Goal: Information Seeking & Learning: Check status

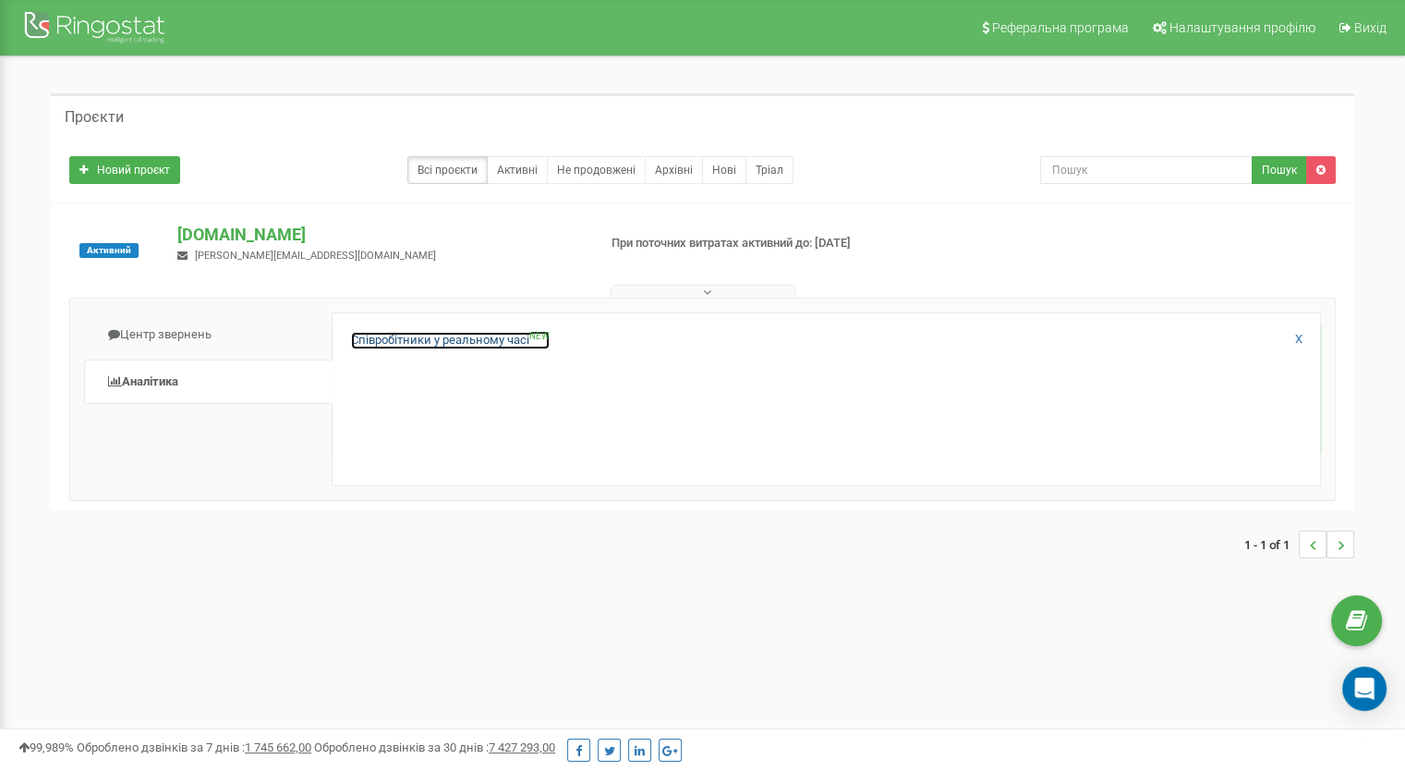
click at [483, 338] on link "Співробітники у реальному часі NEW" at bounding box center [450, 341] width 199 height 18
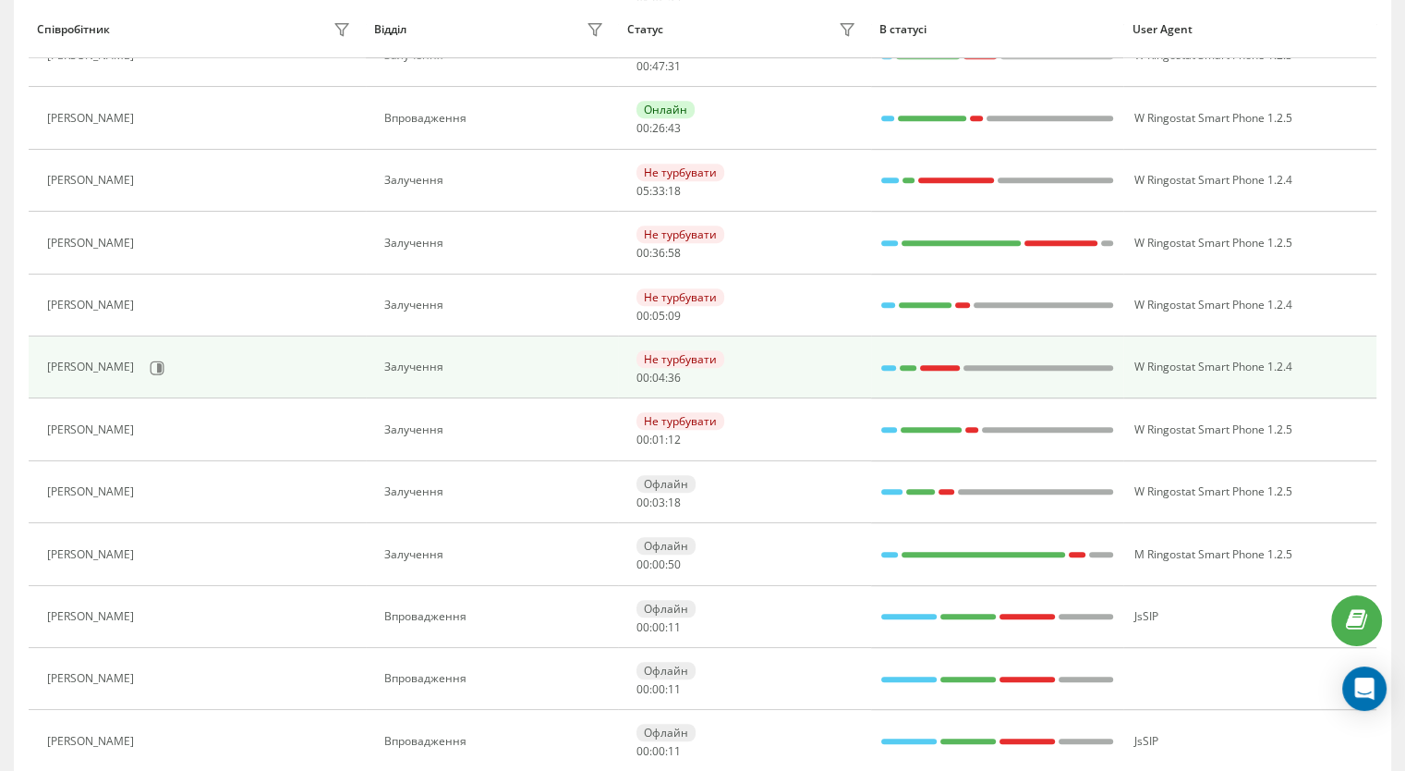
scroll to position [954, 0]
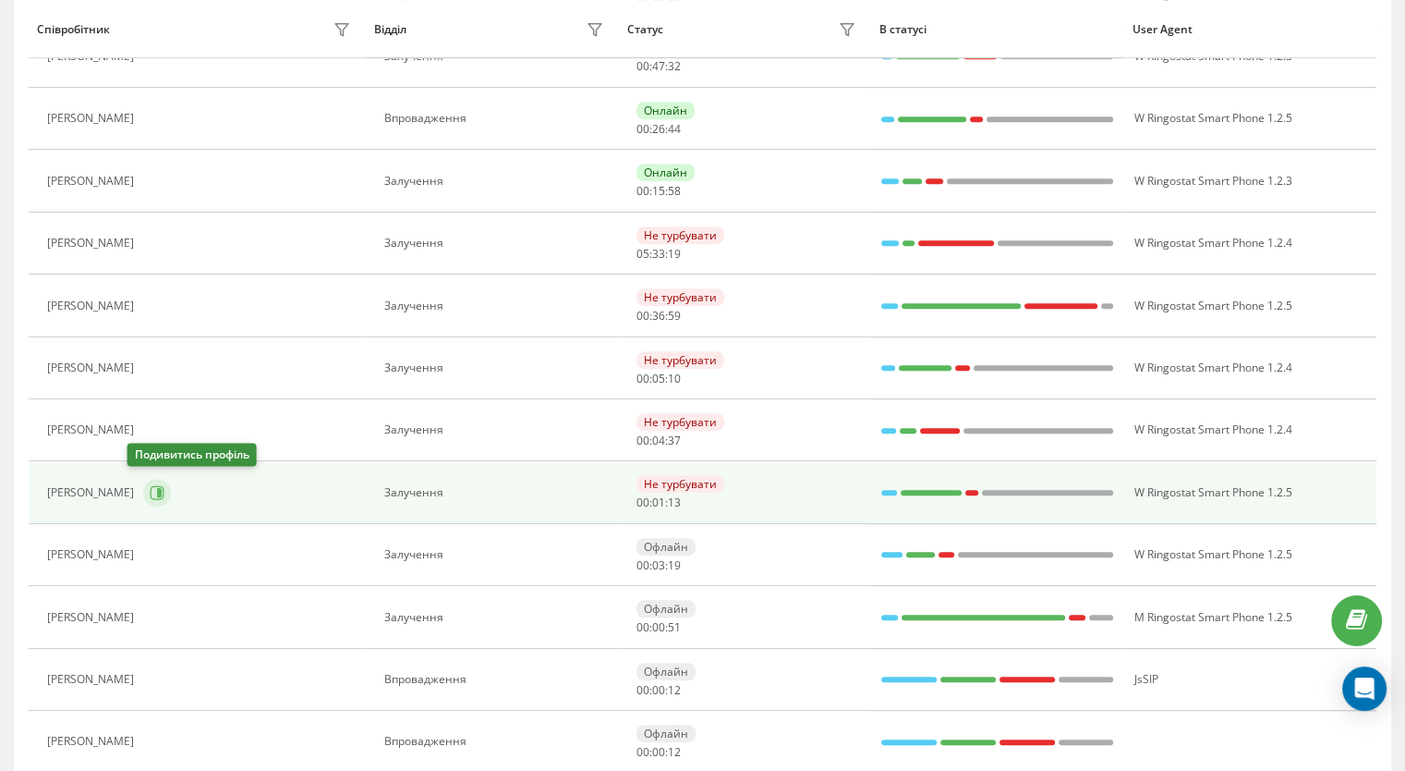
click at [157, 489] on icon at bounding box center [159, 492] width 5 height 9
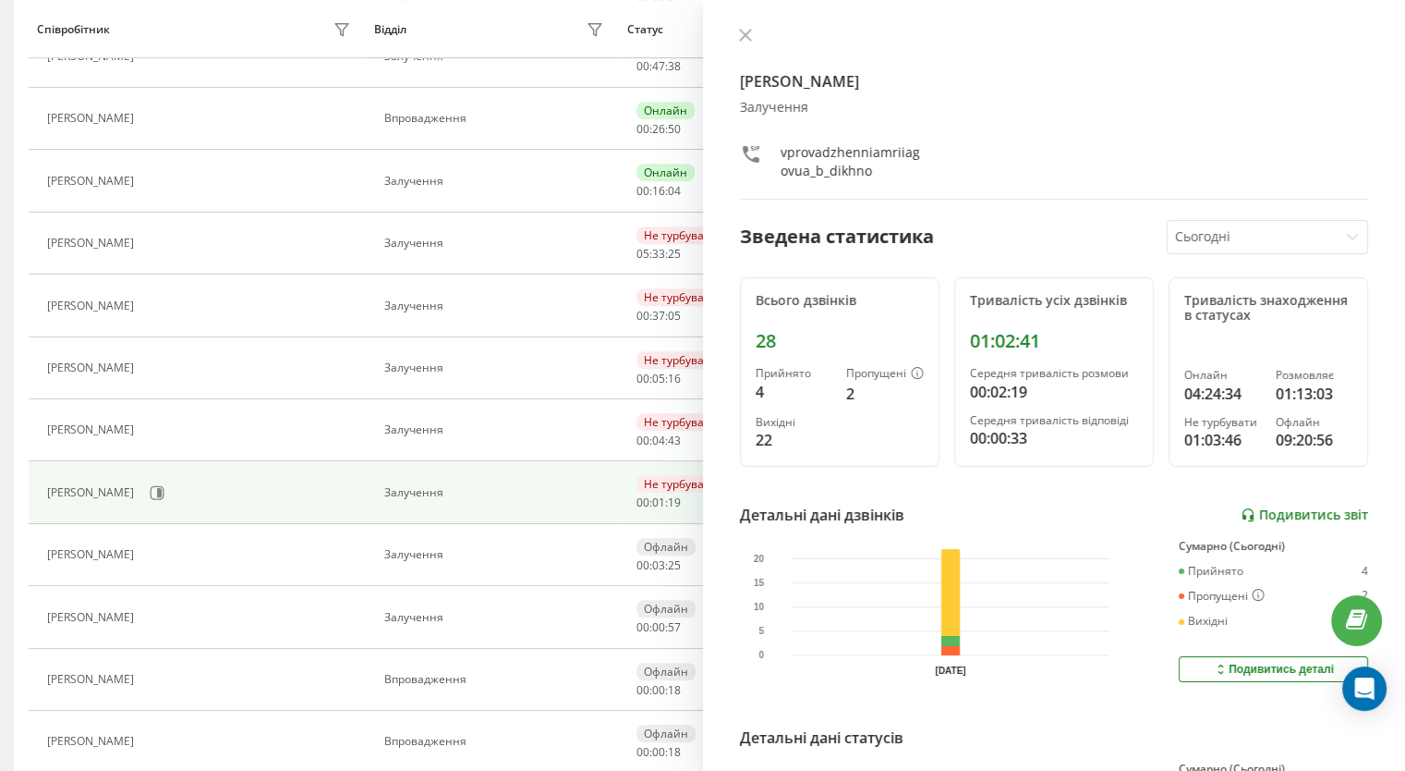
click at [1257, 511] on link "Подивитись звіт" at bounding box center [1305, 515] width 128 height 16
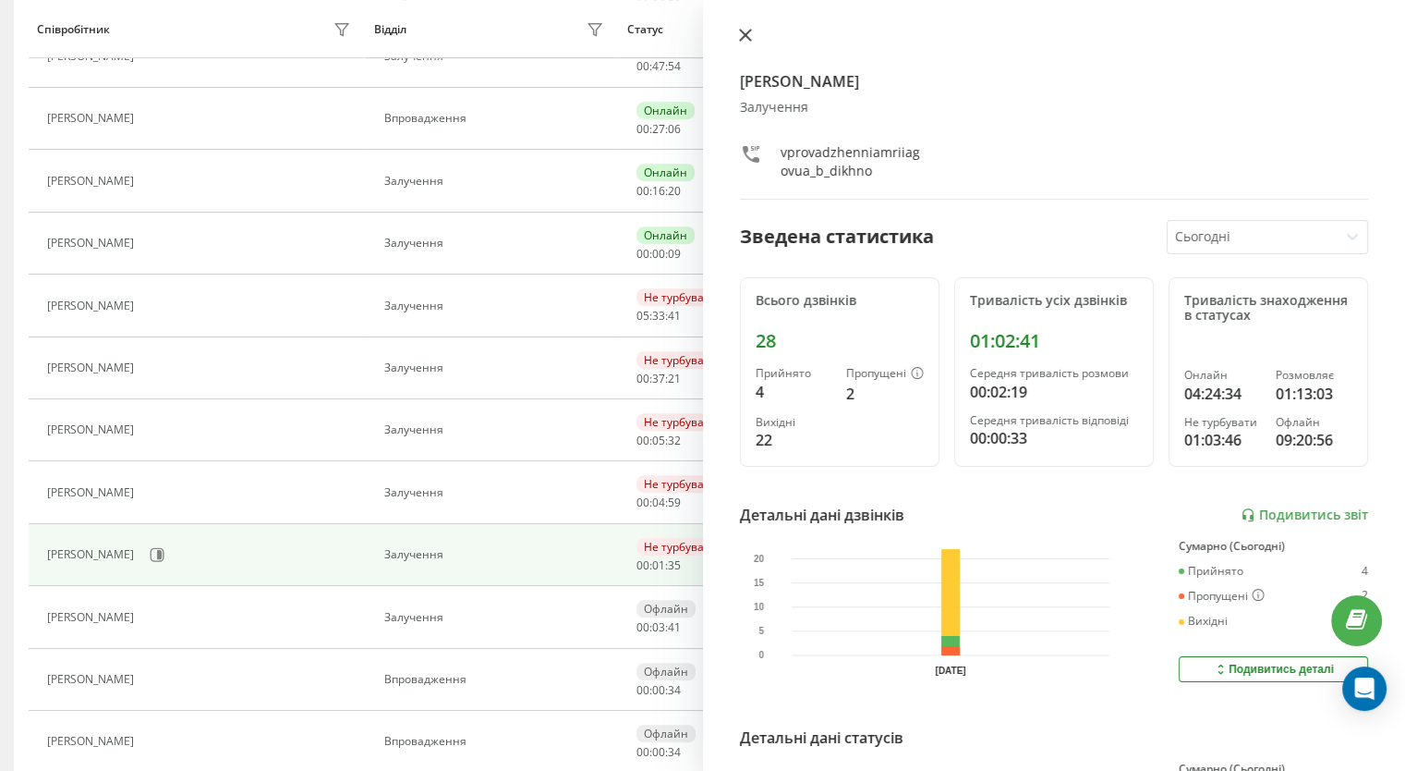
click at [747, 34] on icon at bounding box center [744, 35] width 11 height 11
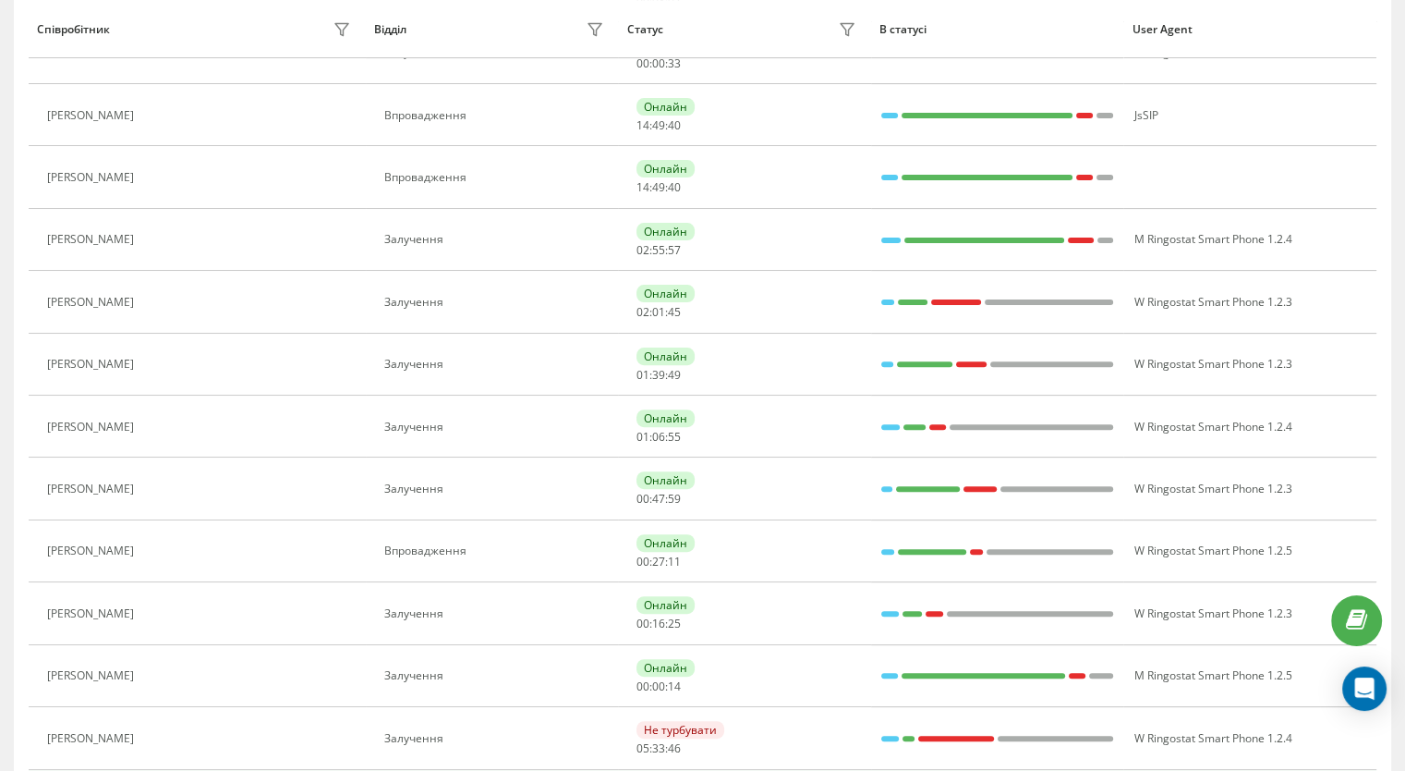
scroll to position [405, 0]
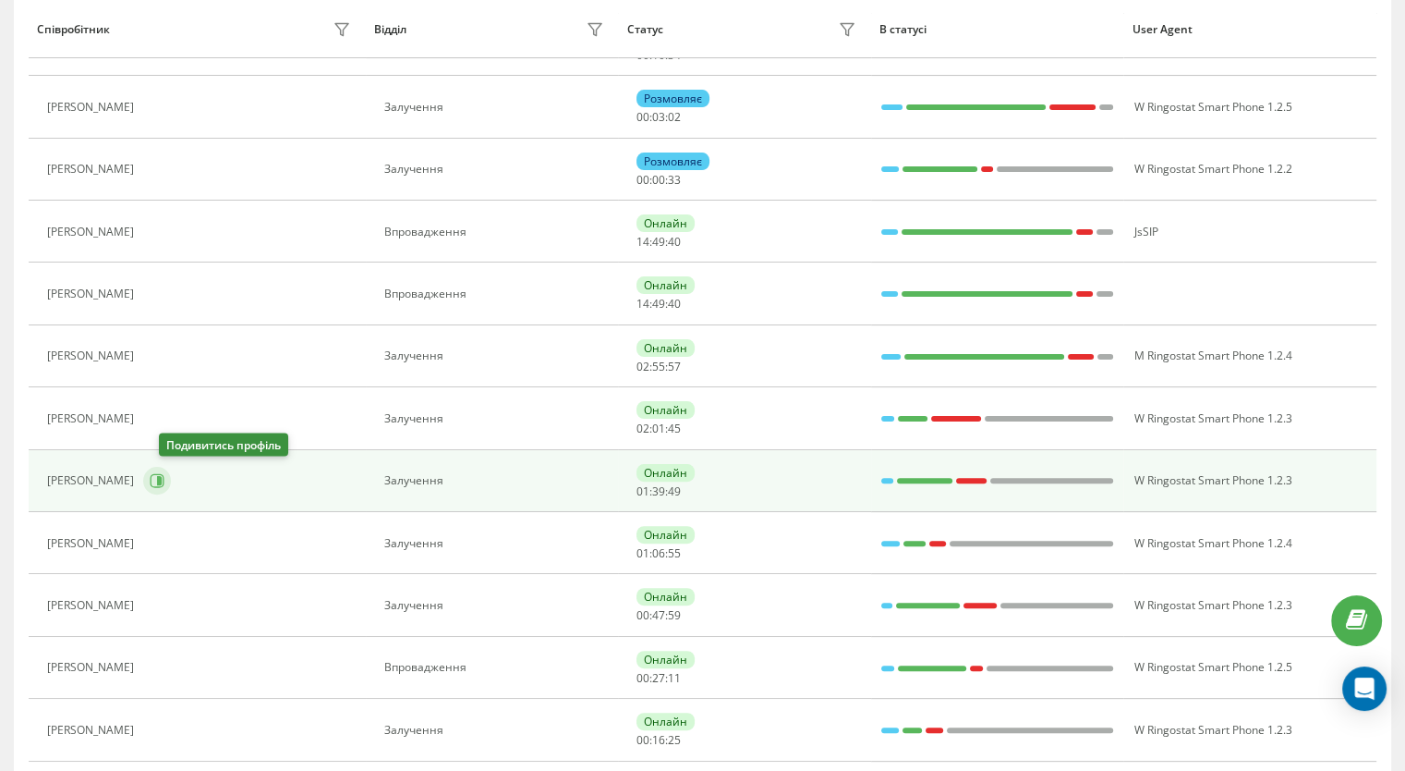
click at [164, 478] on icon at bounding box center [157, 480] width 15 height 15
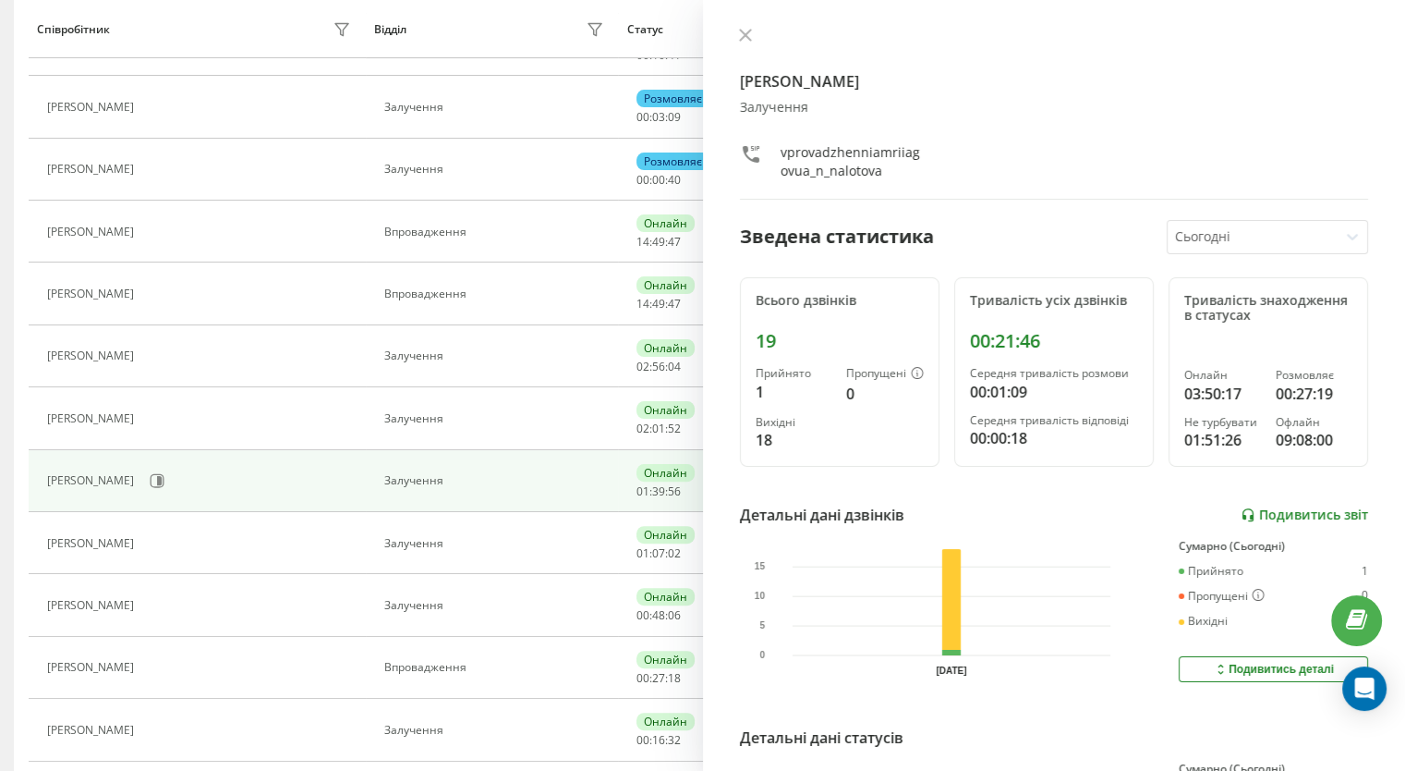
click at [1278, 516] on link "Подивитись звіт" at bounding box center [1305, 515] width 128 height 16
click at [747, 41] on icon at bounding box center [745, 35] width 13 height 13
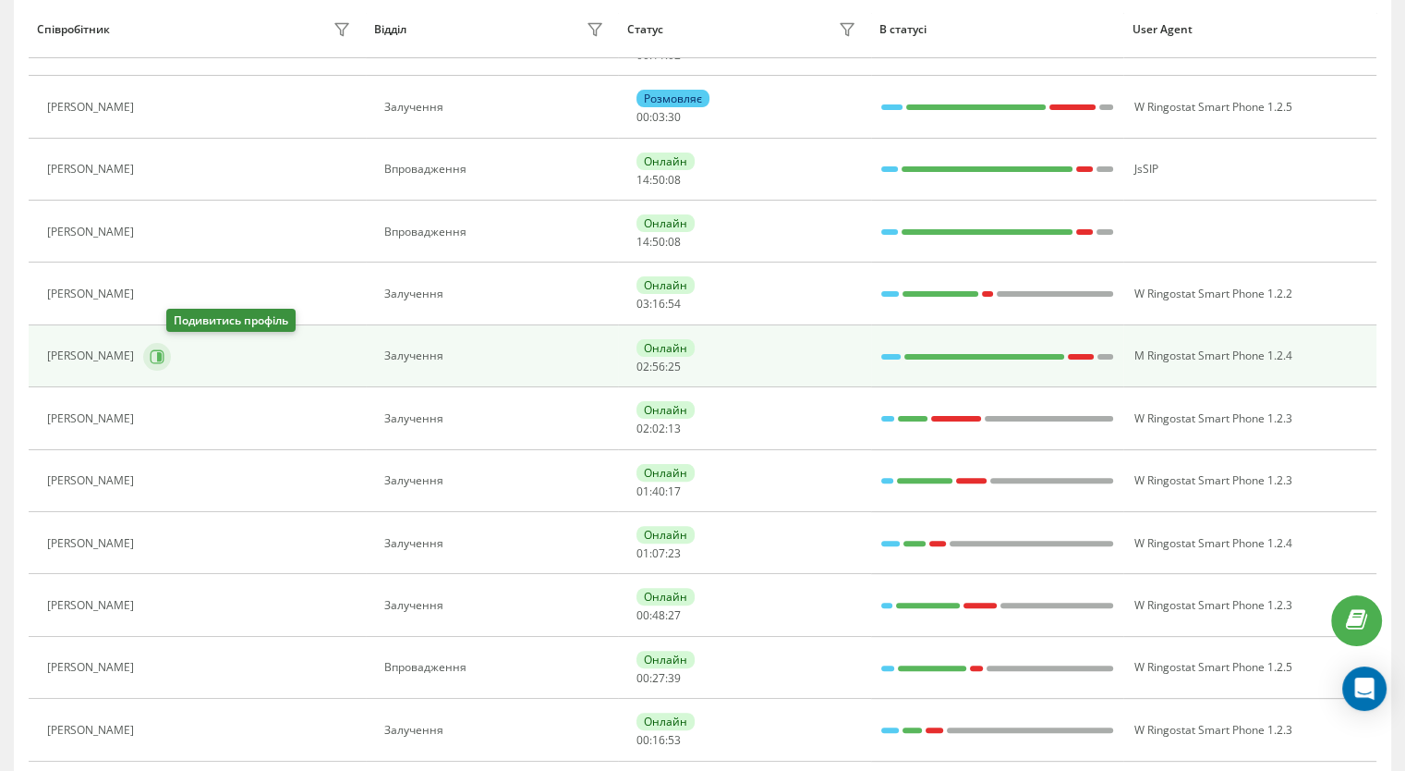
click at [164, 359] on icon at bounding box center [157, 356] width 15 height 15
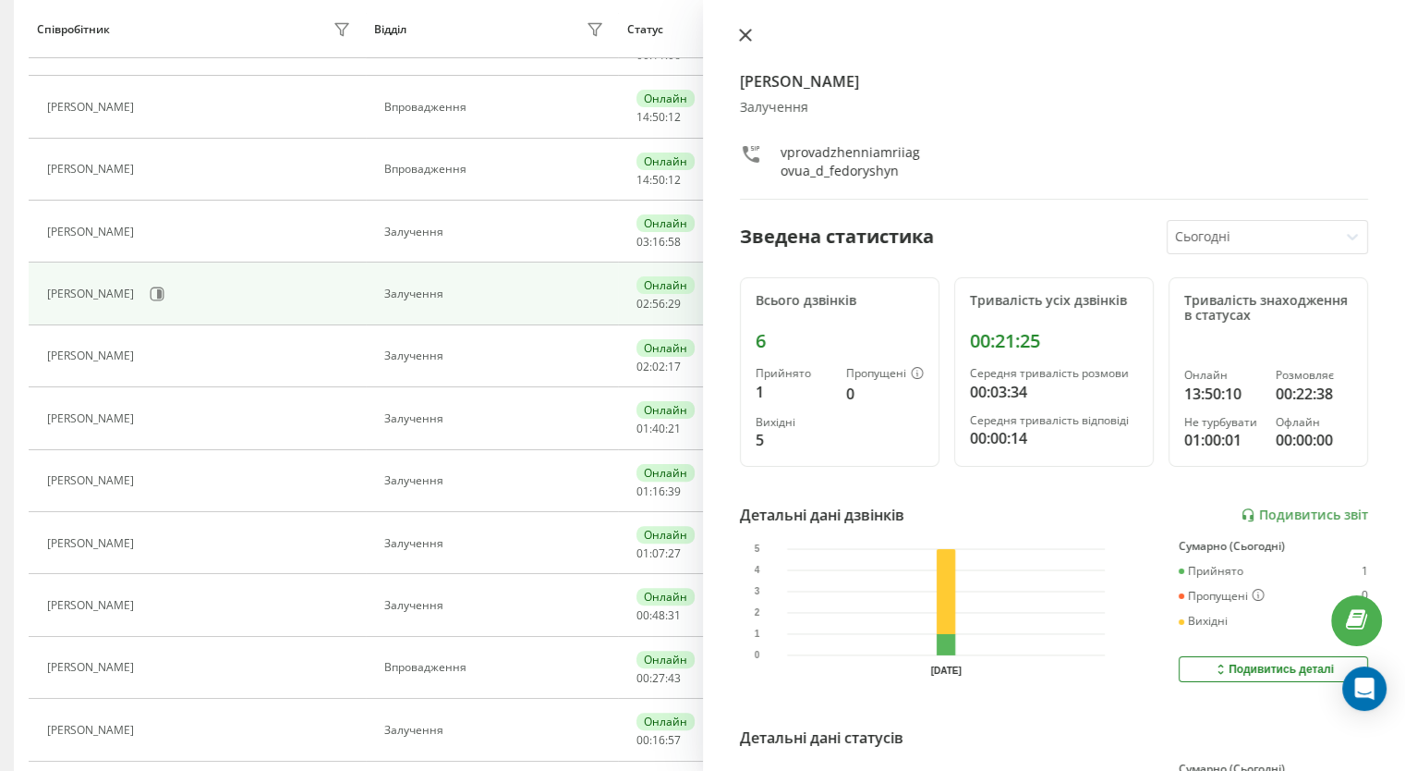
click at [744, 36] on icon at bounding box center [744, 35] width 11 height 11
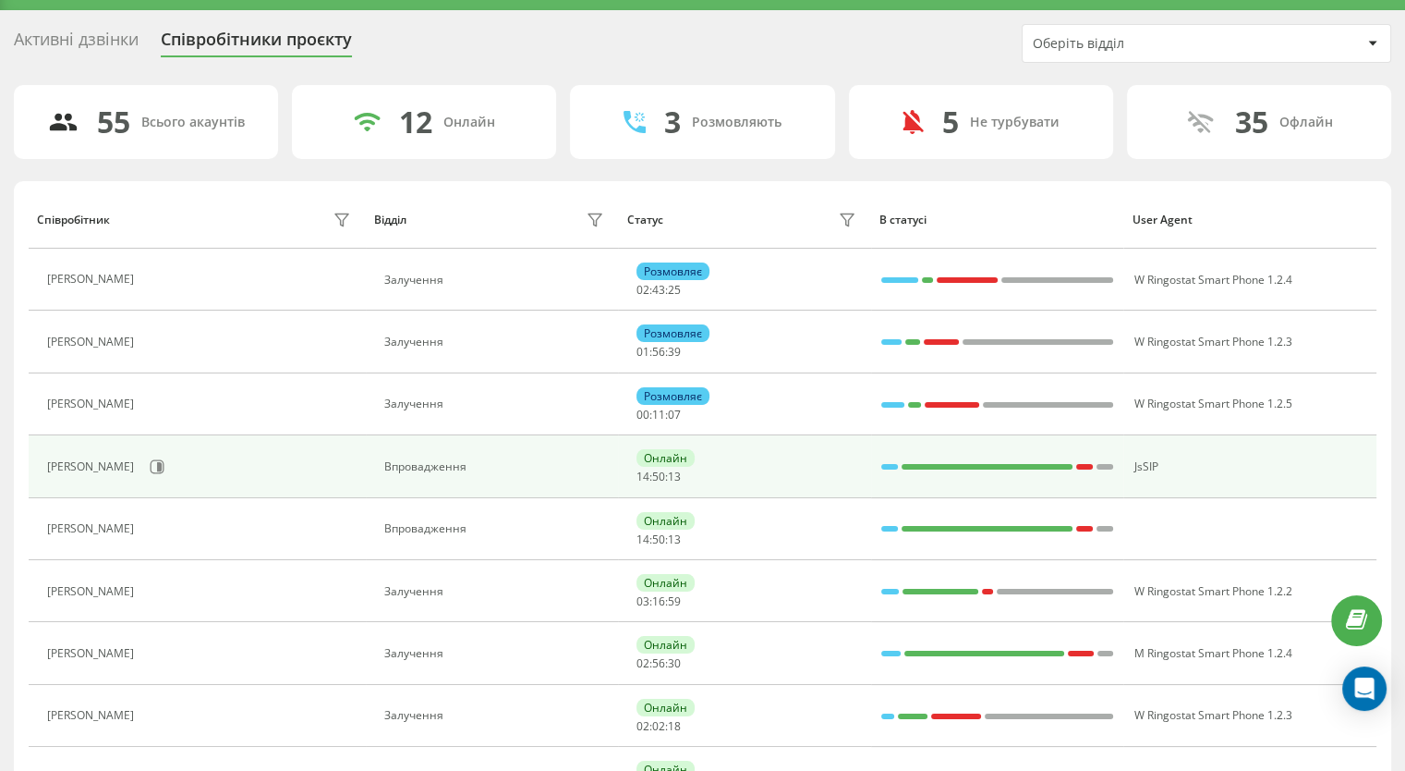
scroll to position [35, 0]
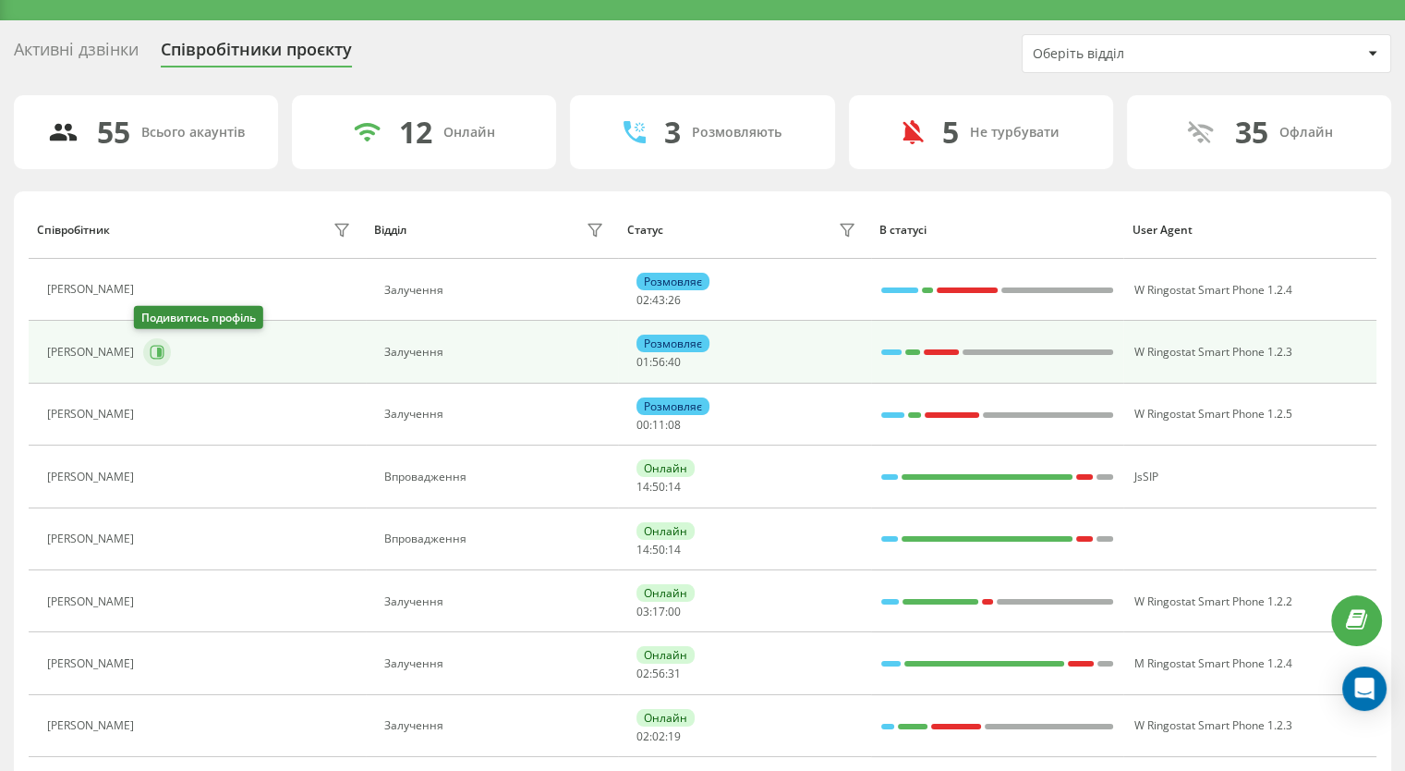
click at [154, 345] on icon at bounding box center [157, 352] width 15 height 15
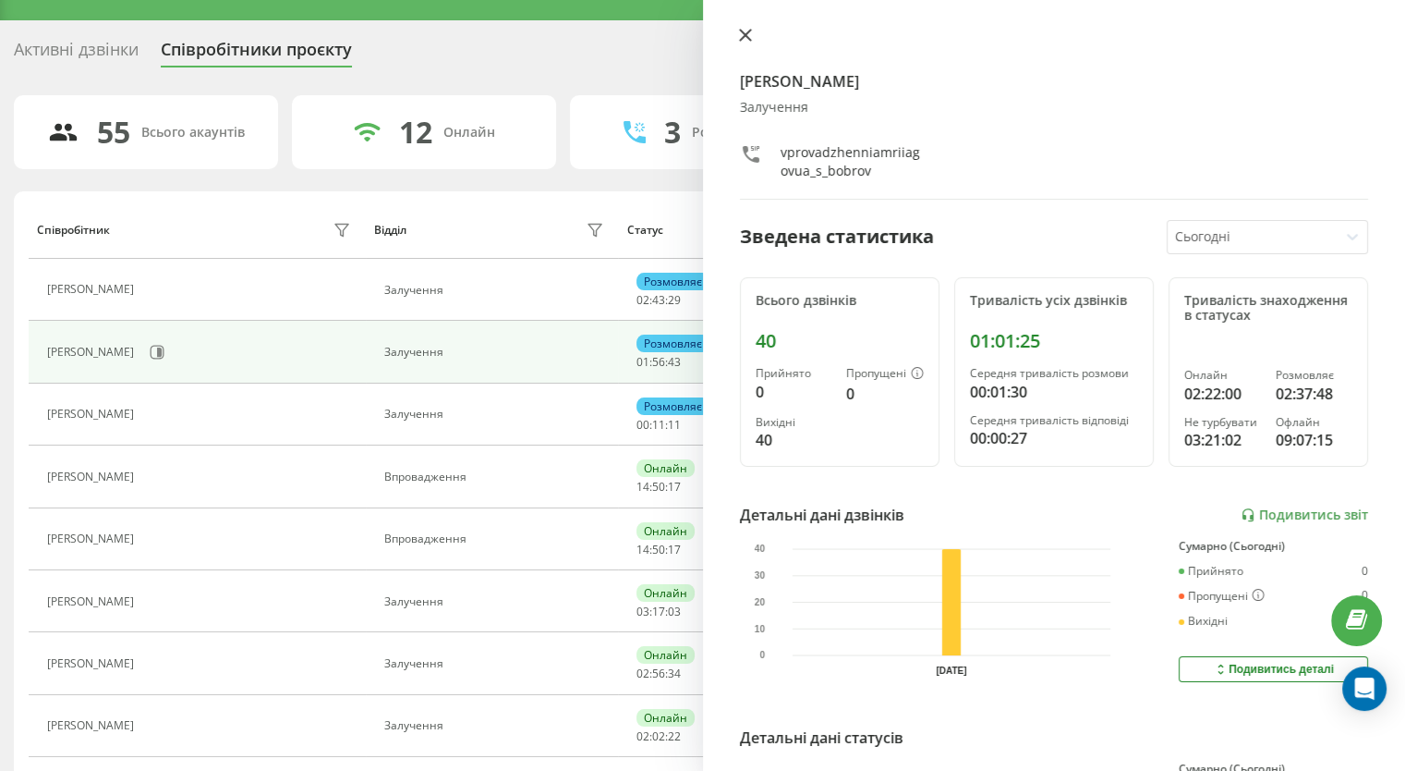
click at [740, 38] on icon at bounding box center [744, 35] width 11 height 11
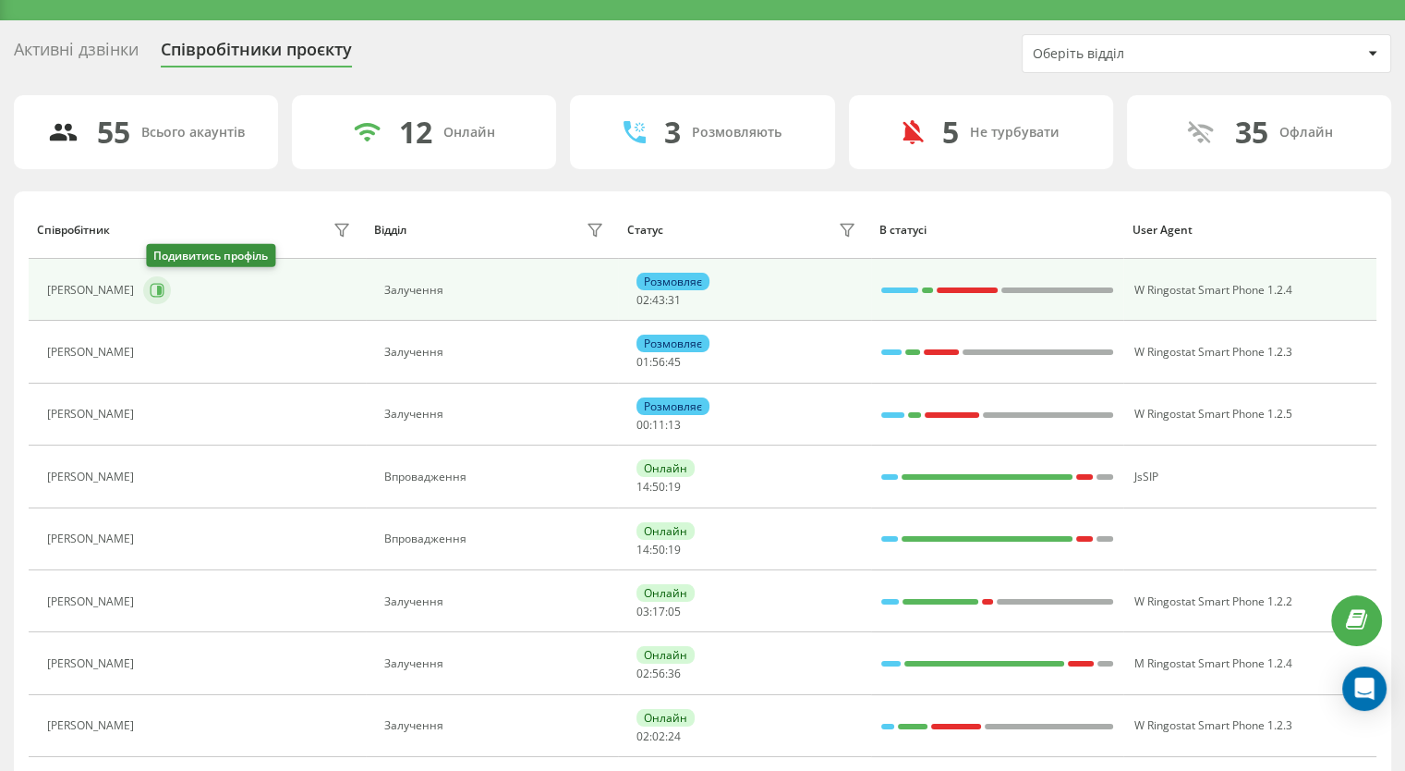
click at [151, 292] on button at bounding box center [157, 290] width 28 height 28
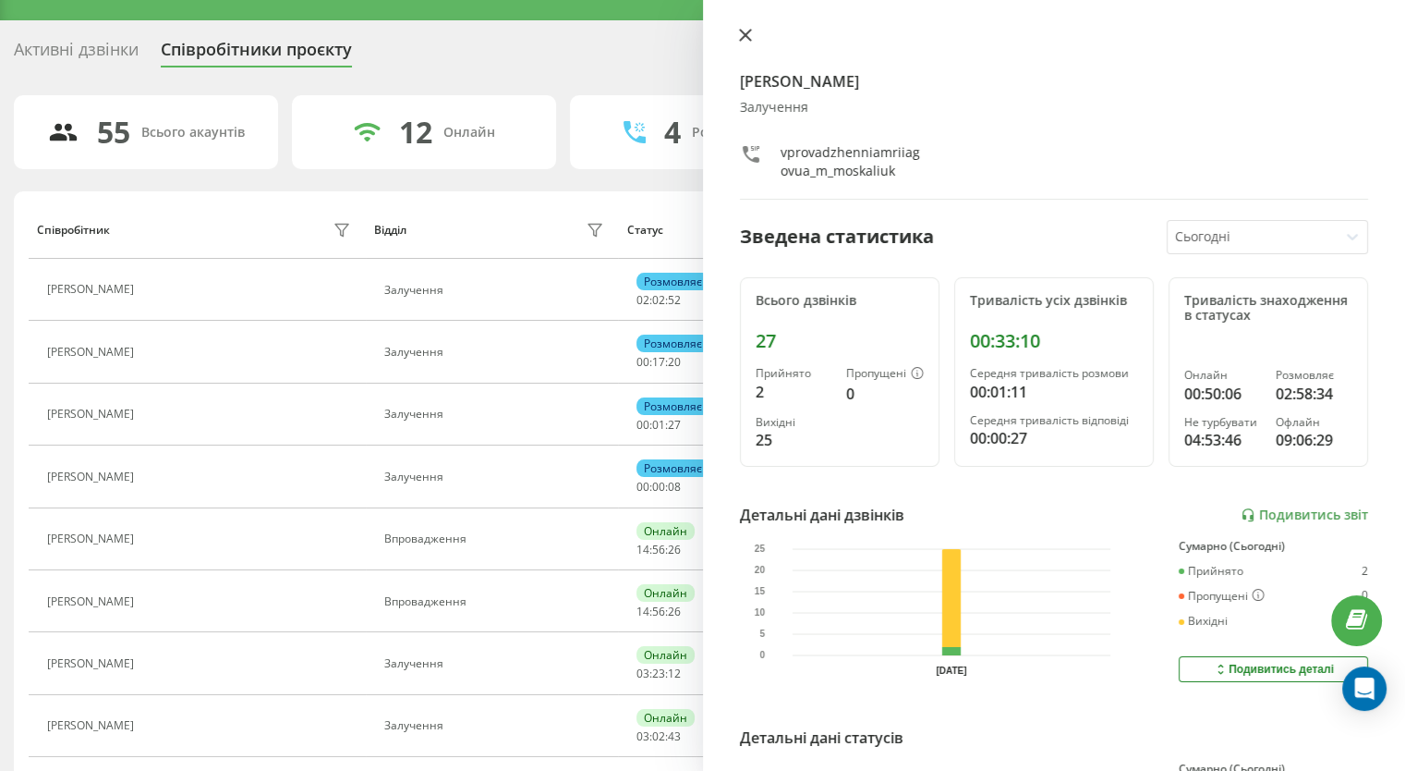
click at [739, 29] on icon at bounding box center [745, 35] width 13 height 13
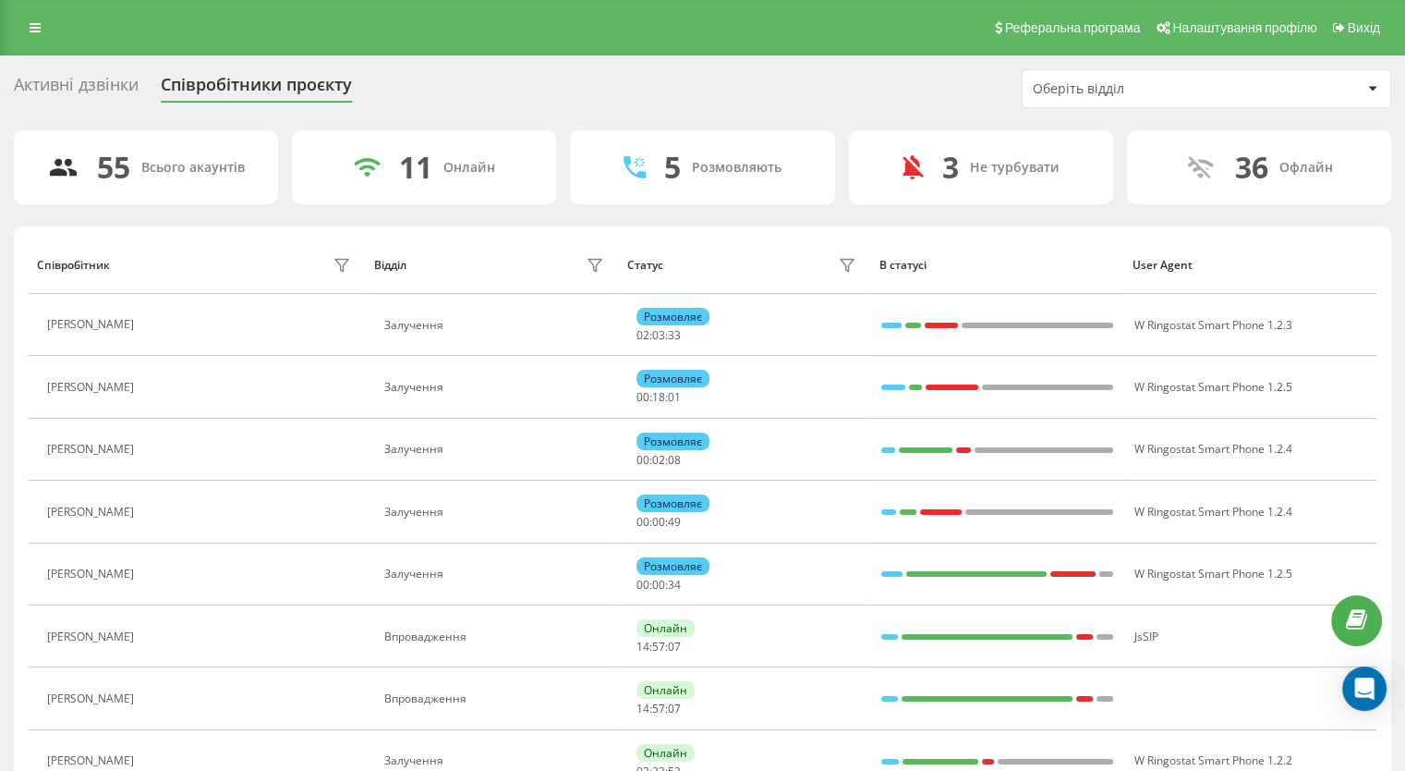
click at [785, 106] on div "Активні дзвінки Співробітники проєкту Оберіть відділ" at bounding box center [703, 88] width 1378 height 39
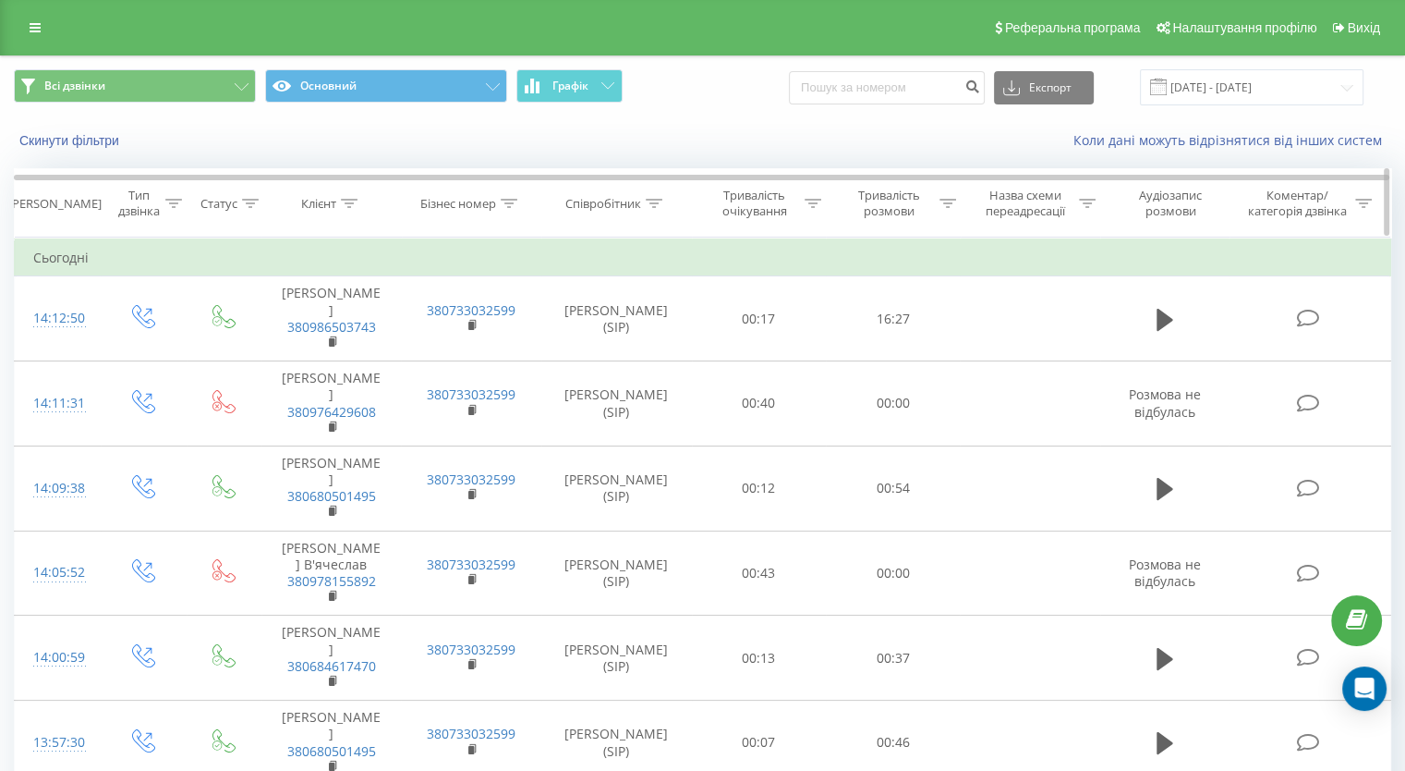
click at [957, 205] on div "Тривалість розмови" at bounding box center [893, 203] width 135 height 31
click at [946, 201] on icon at bounding box center [948, 203] width 17 height 9
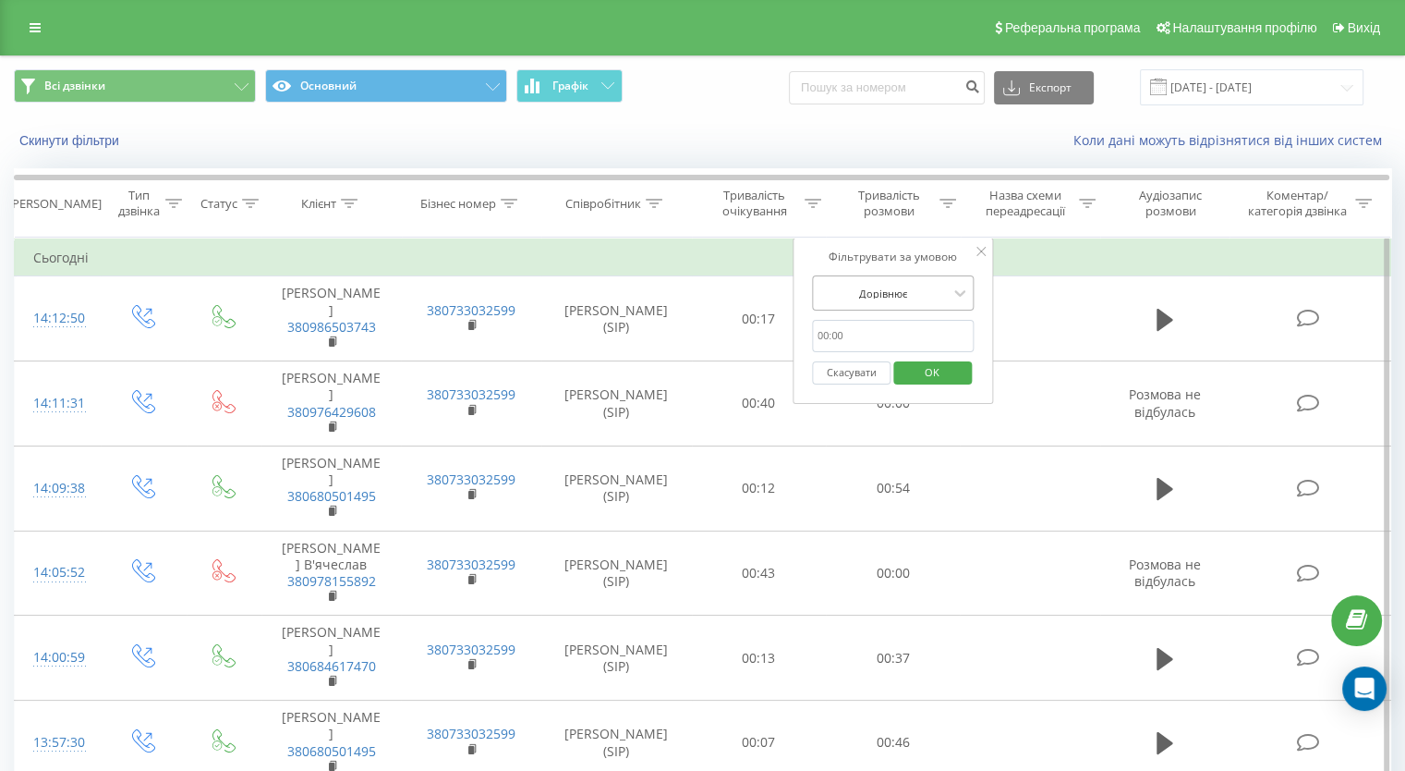
click at [874, 290] on div at bounding box center [883, 294] width 131 height 18
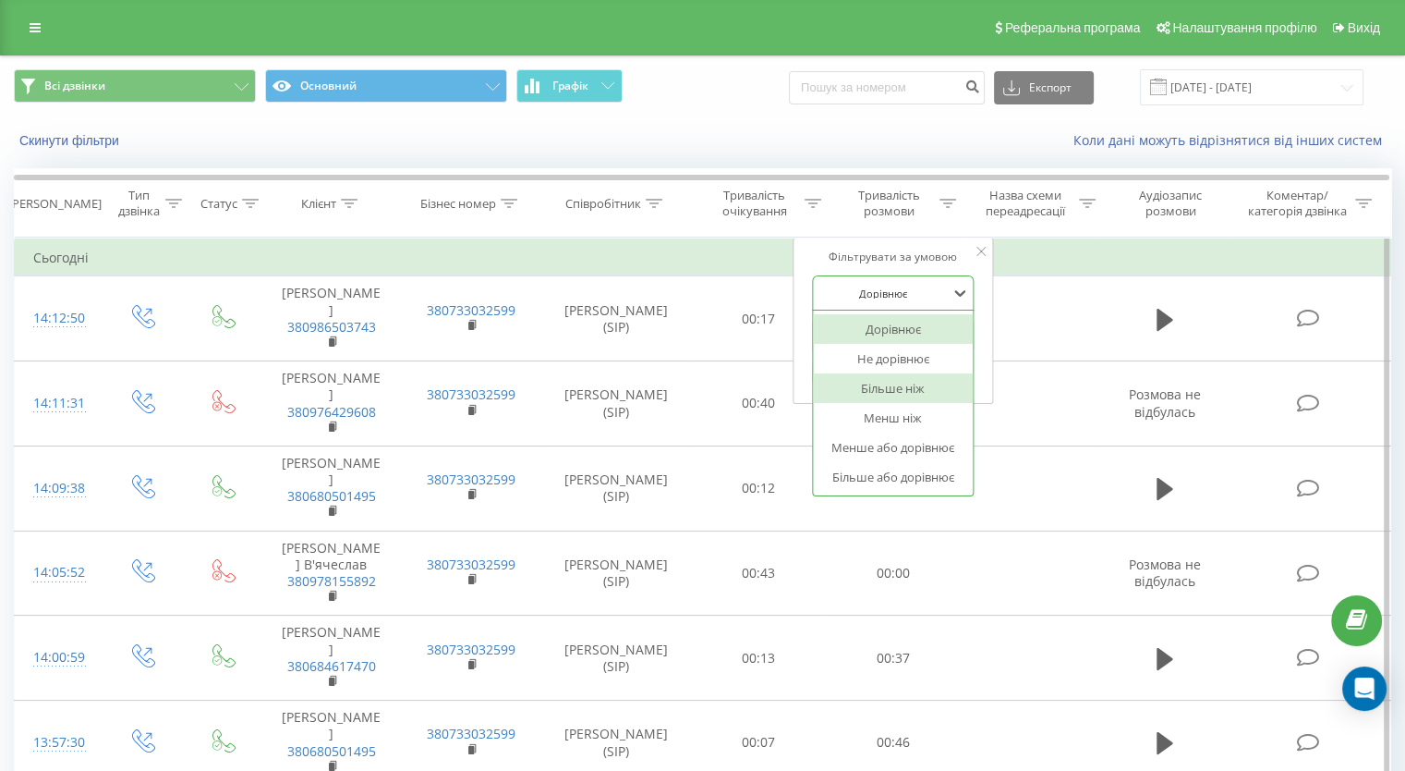
click at [902, 388] on div "Більше ніж" at bounding box center [893, 388] width 161 height 30
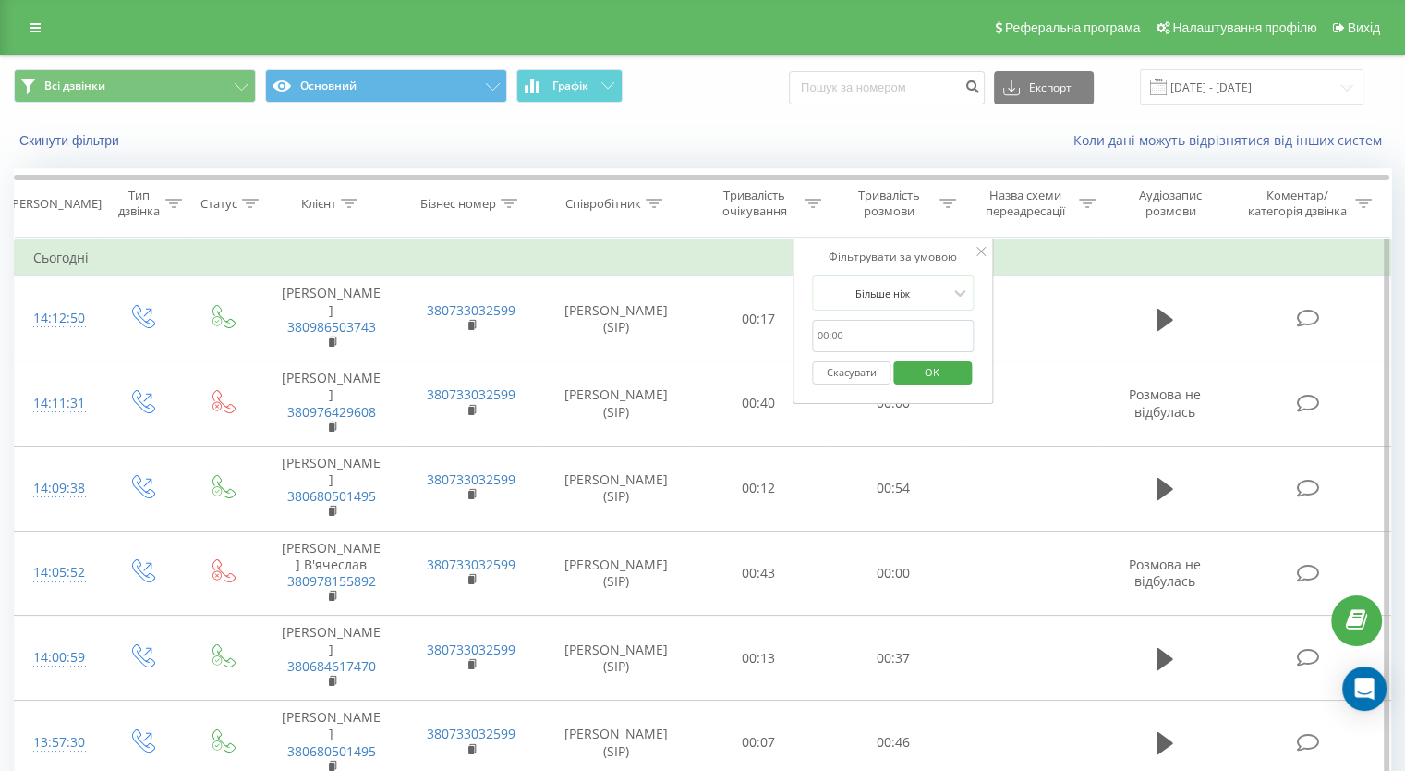
click at [865, 329] on input "text" at bounding box center [893, 336] width 163 height 32
type input "00:59"
click at [941, 372] on span "OK" at bounding box center [932, 372] width 52 height 29
